Goal: Find specific page/section: Find specific page/section

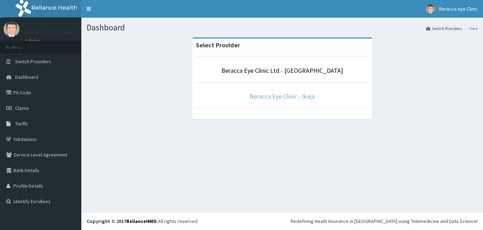
click at [270, 97] on link "Beracca Eye Clinic - Ikeja" at bounding box center [282, 96] width 65 height 8
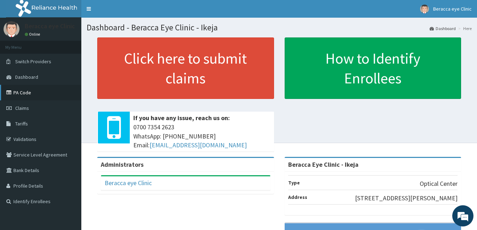
click at [18, 90] on link "PA Code" at bounding box center [40, 93] width 81 height 16
